Goal: Information Seeking & Learning: Learn about a topic

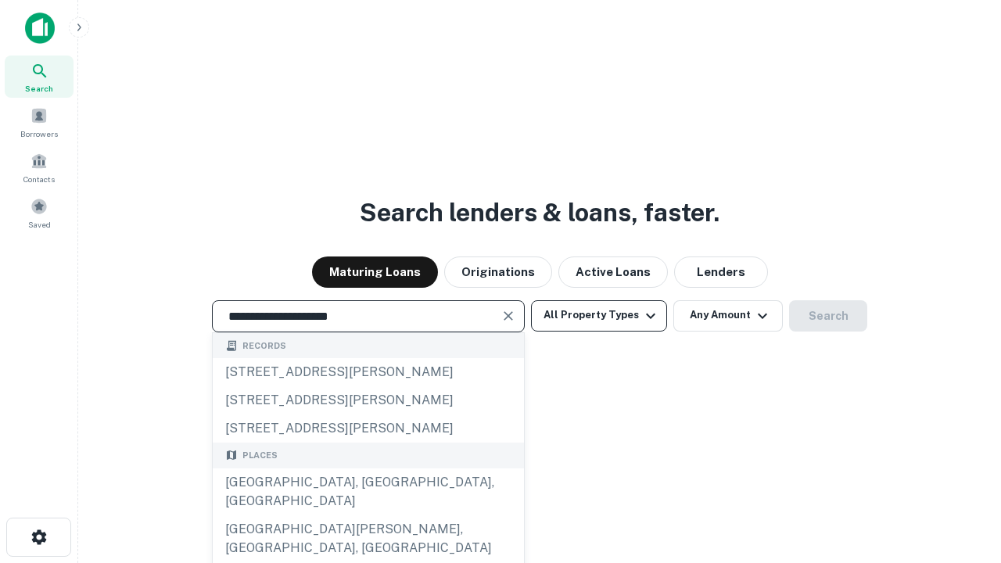
click at [367, 515] on div "Santa Monica, CA, USA" at bounding box center [368, 491] width 311 height 47
click at [599, 315] on button "All Property Types" at bounding box center [599, 315] width 136 height 31
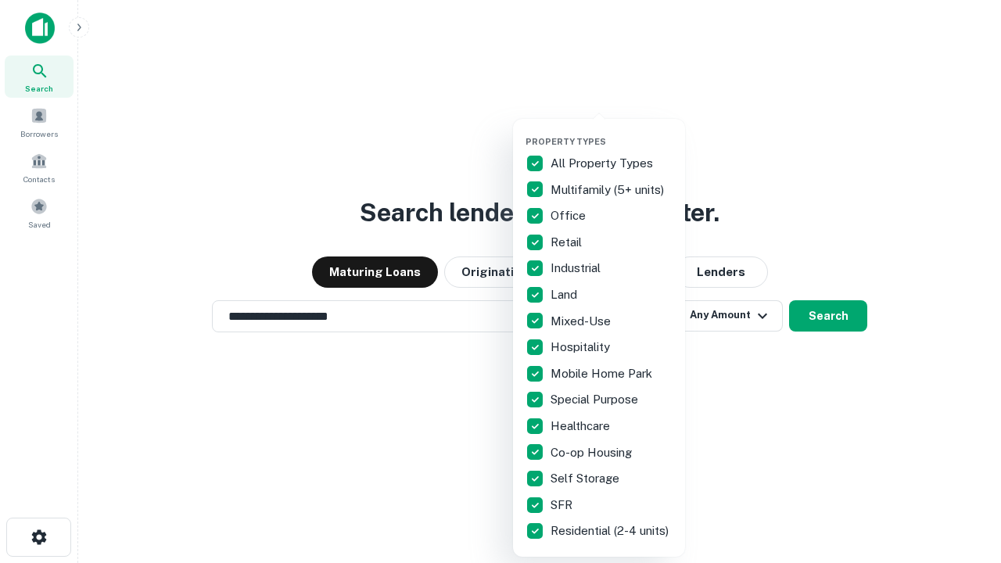
type input "**********"
click at [611, 131] on button "button" at bounding box center [611, 131] width 172 height 1
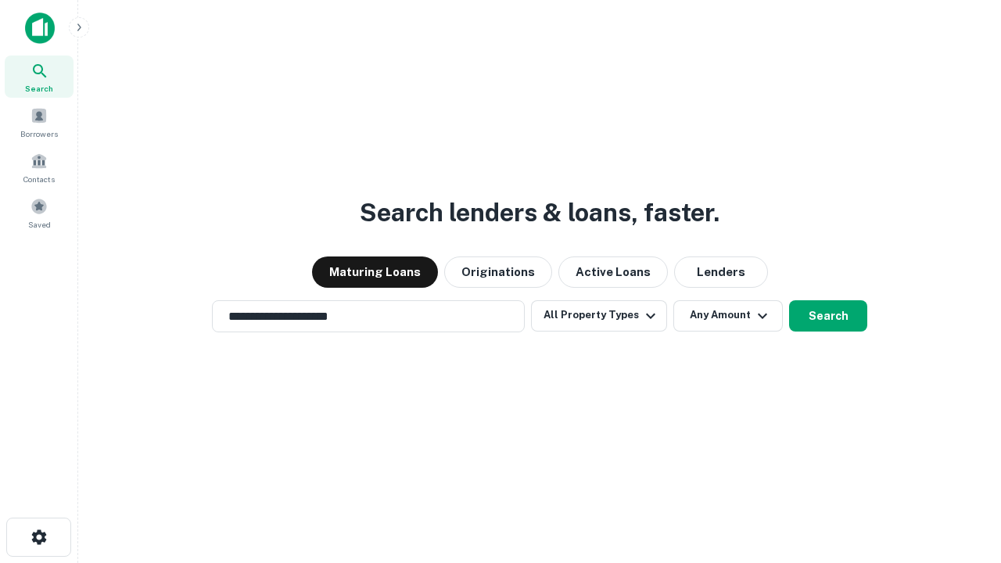
scroll to position [9, 188]
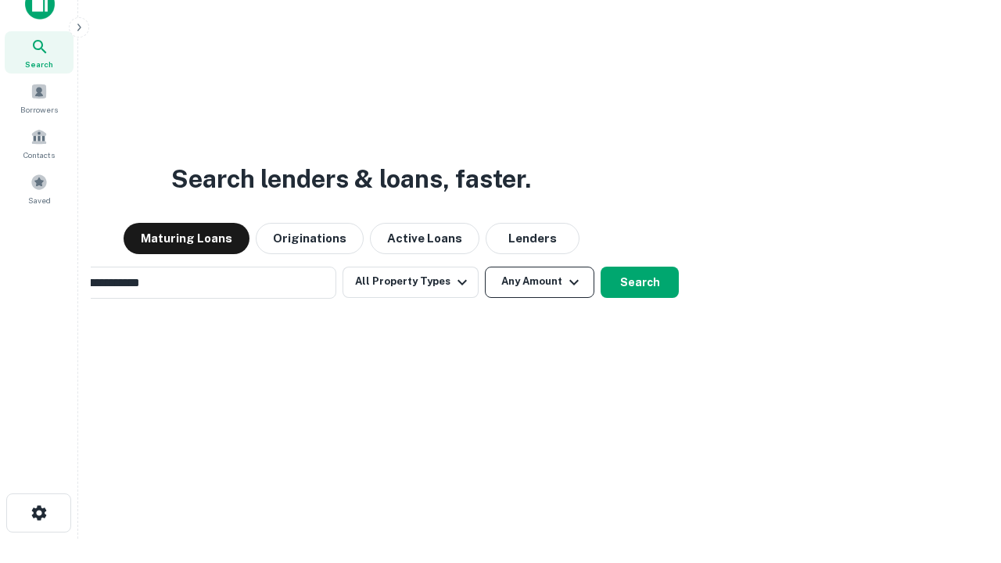
click at [485, 267] on button "Any Amount" at bounding box center [539, 282] width 109 height 31
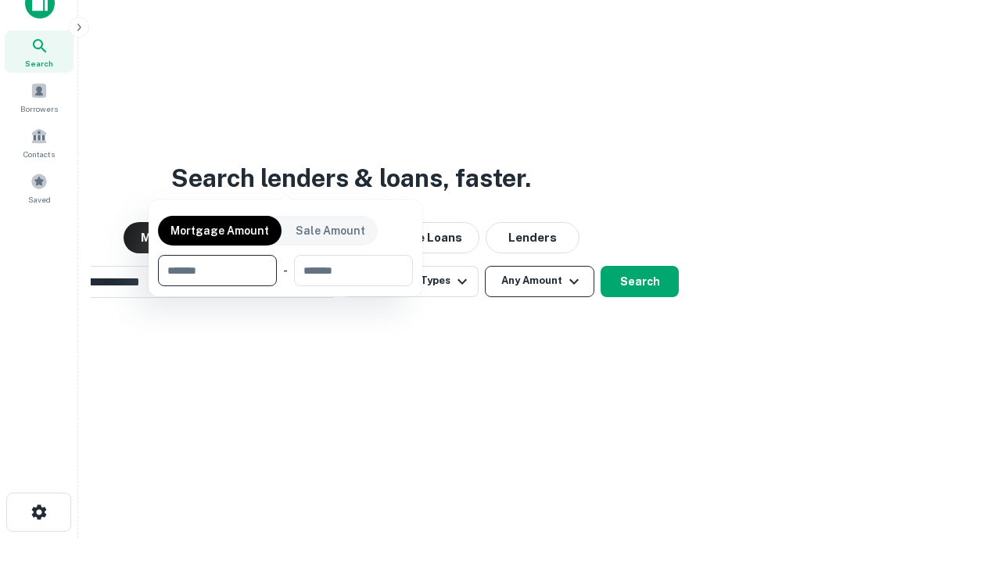
scroll to position [113, 442]
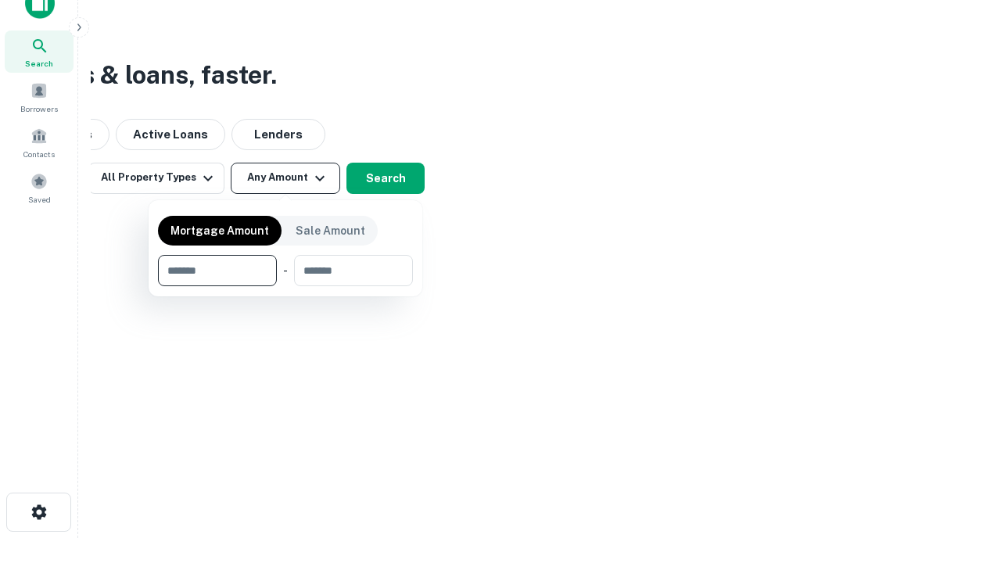
type input "*******"
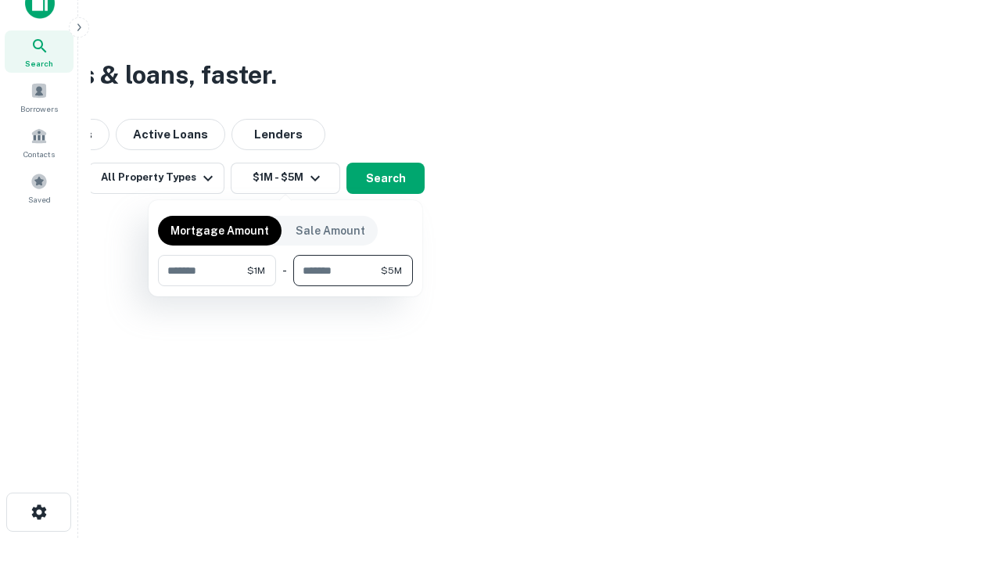
type input "*******"
click at [285, 286] on button "button" at bounding box center [285, 286] width 255 height 1
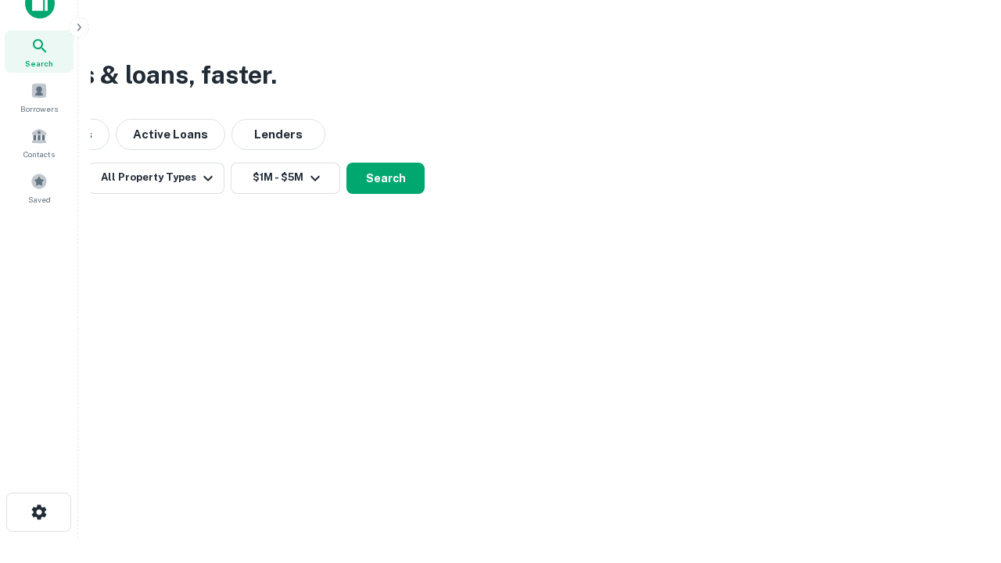
scroll to position [9, 288]
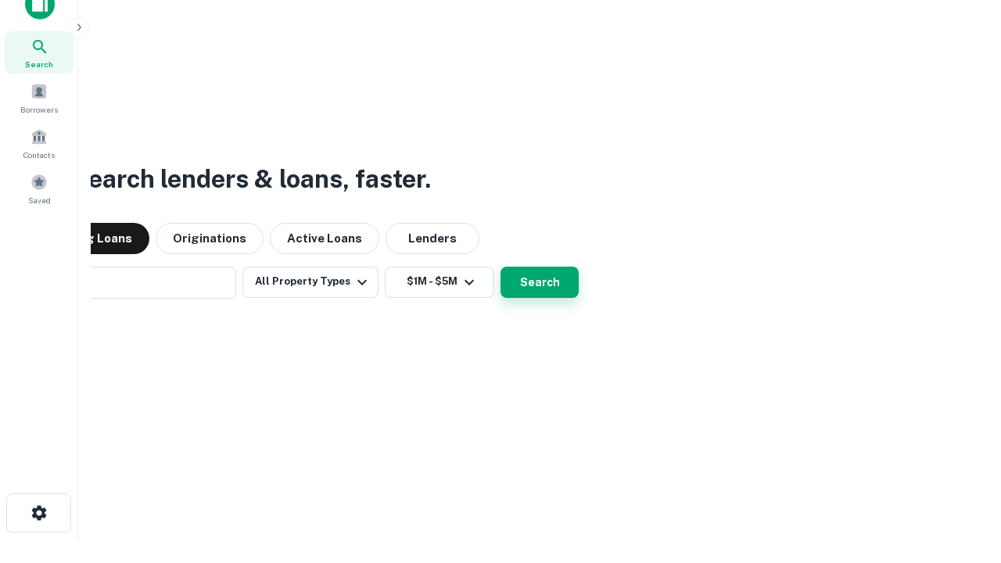
click at [500, 267] on button "Search" at bounding box center [539, 282] width 78 height 31
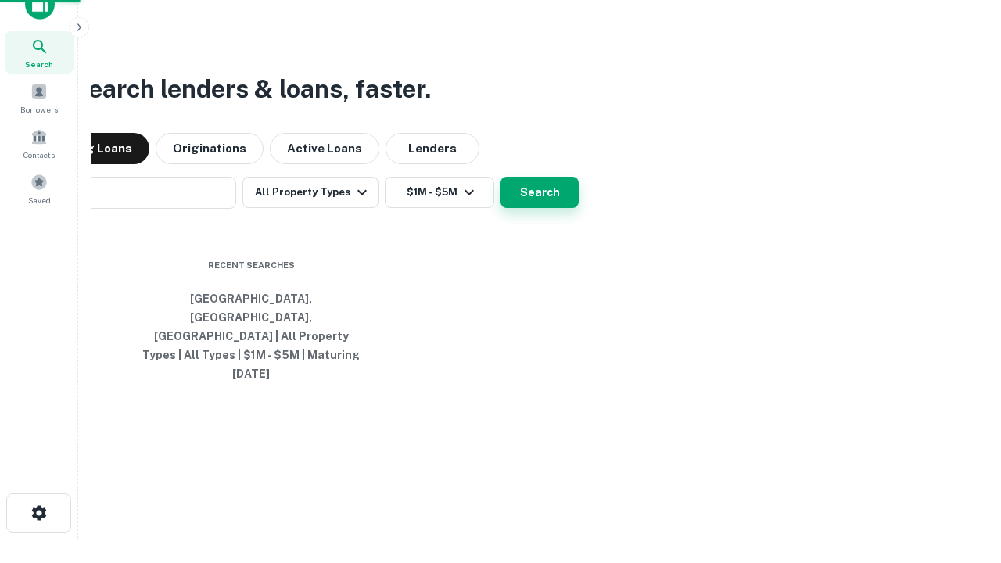
scroll to position [41, 442]
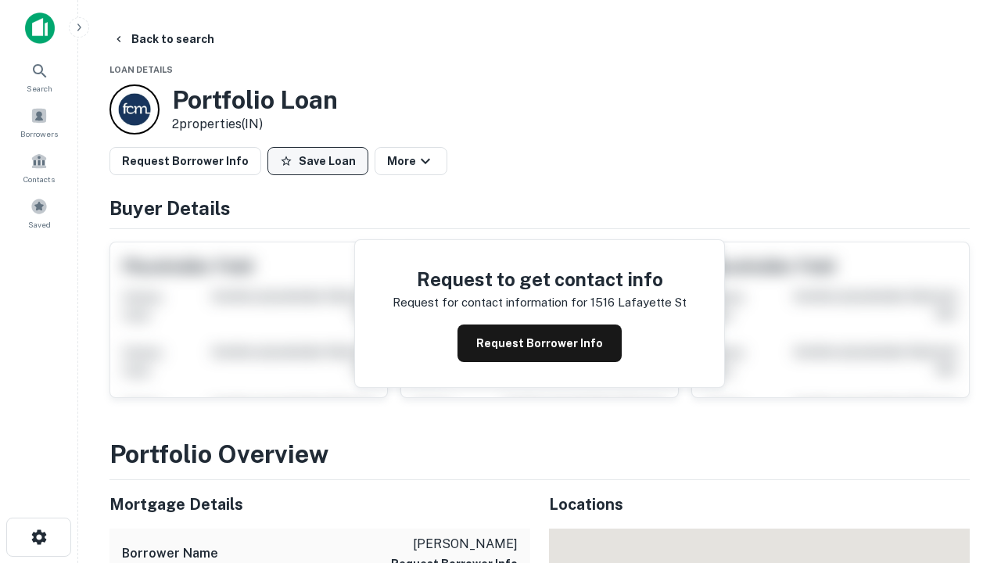
click at [317, 161] on button "Save Loan" at bounding box center [317, 161] width 101 height 28
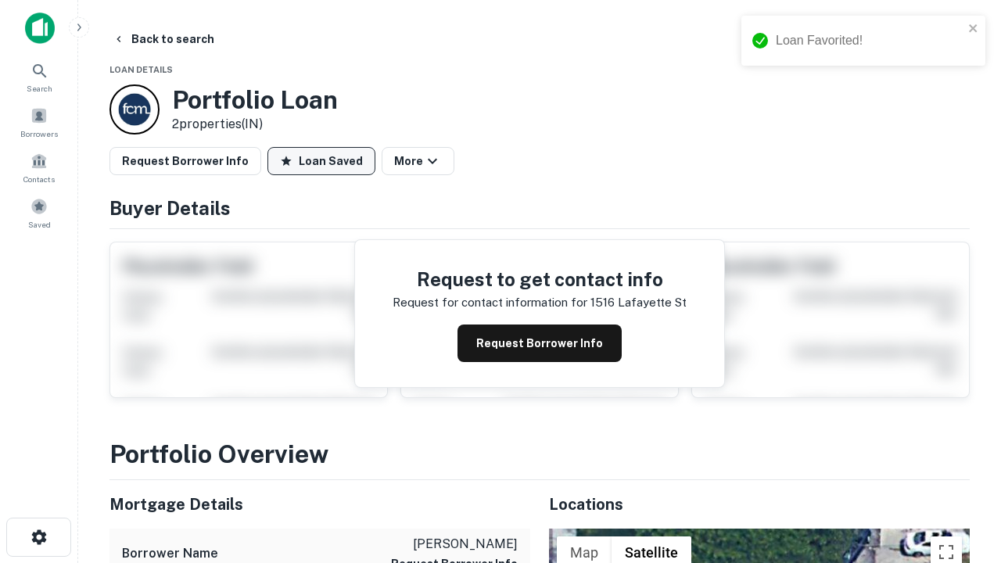
click at [321, 161] on button "Loan Saved" at bounding box center [321, 161] width 108 height 28
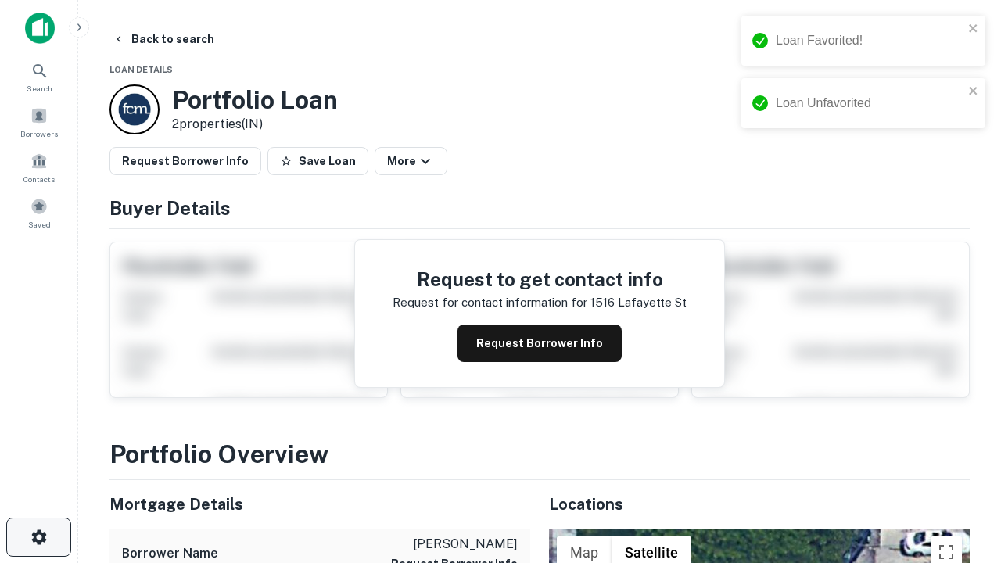
click at [38, 537] on icon "button" at bounding box center [39, 537] width 19 height 19
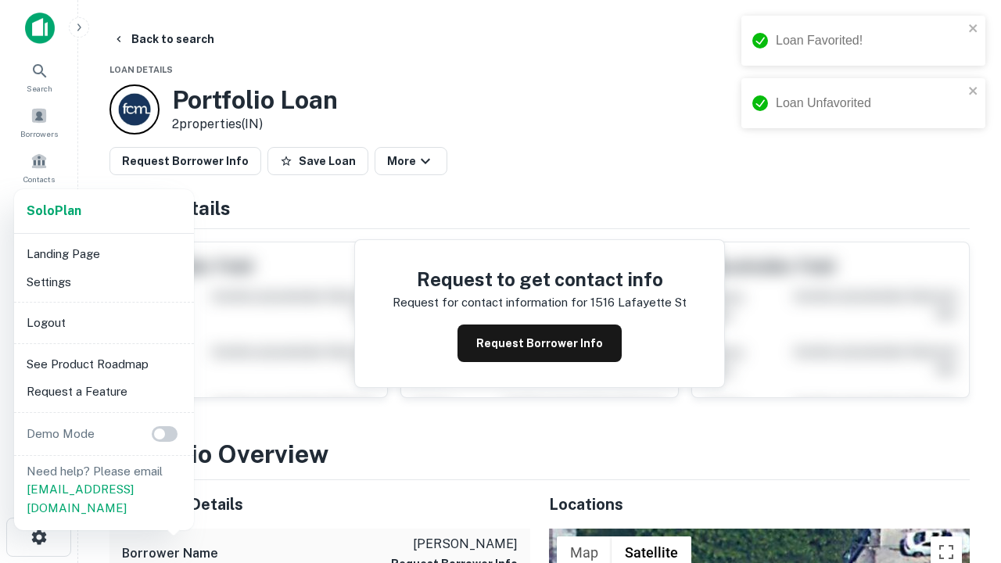
click at [103, 322] on li "Logout" at bounding box center [103, 323] width 167 height 28
